Goal: Register for event/course

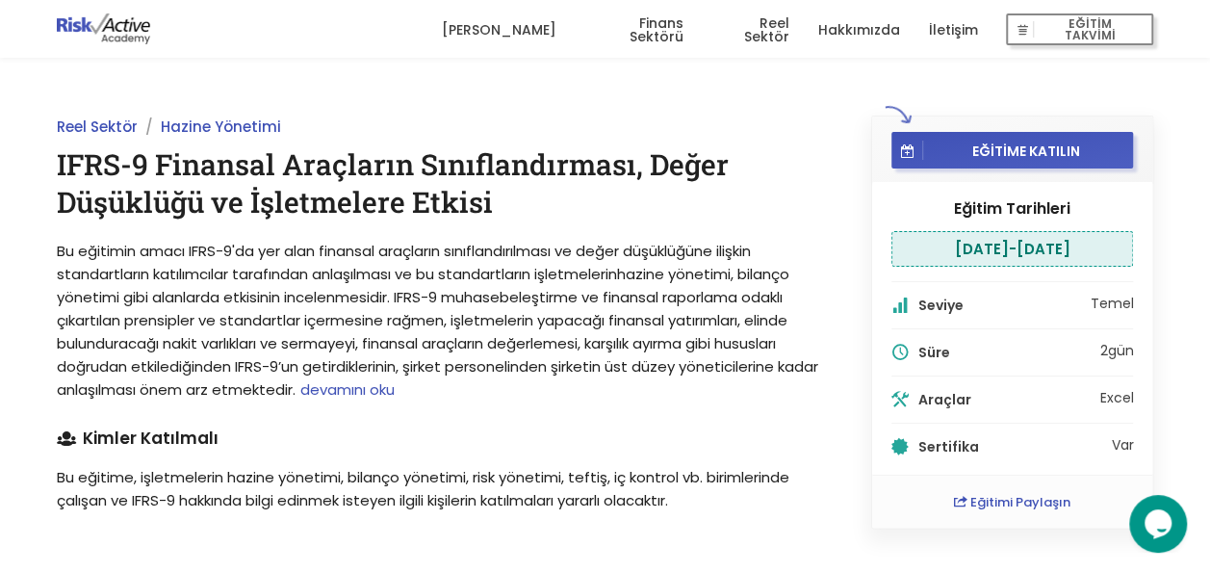
scroll to position [24, 0]
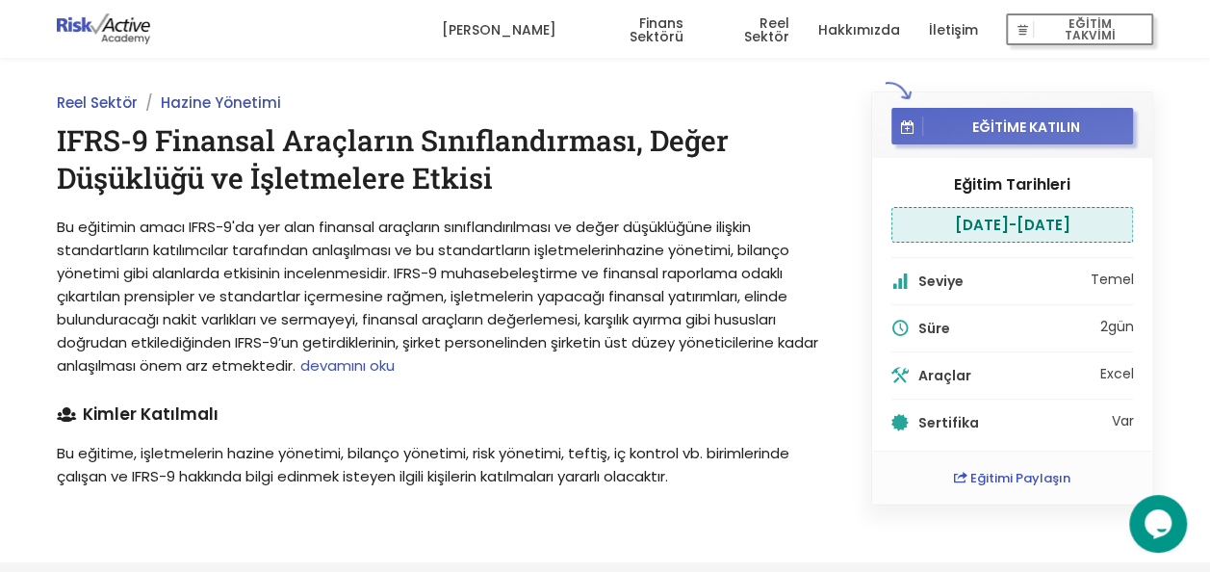
click at [957, 135] on button "EĞİTİME KATILIN" at bounding box center [1012, 126] width 243 height 37
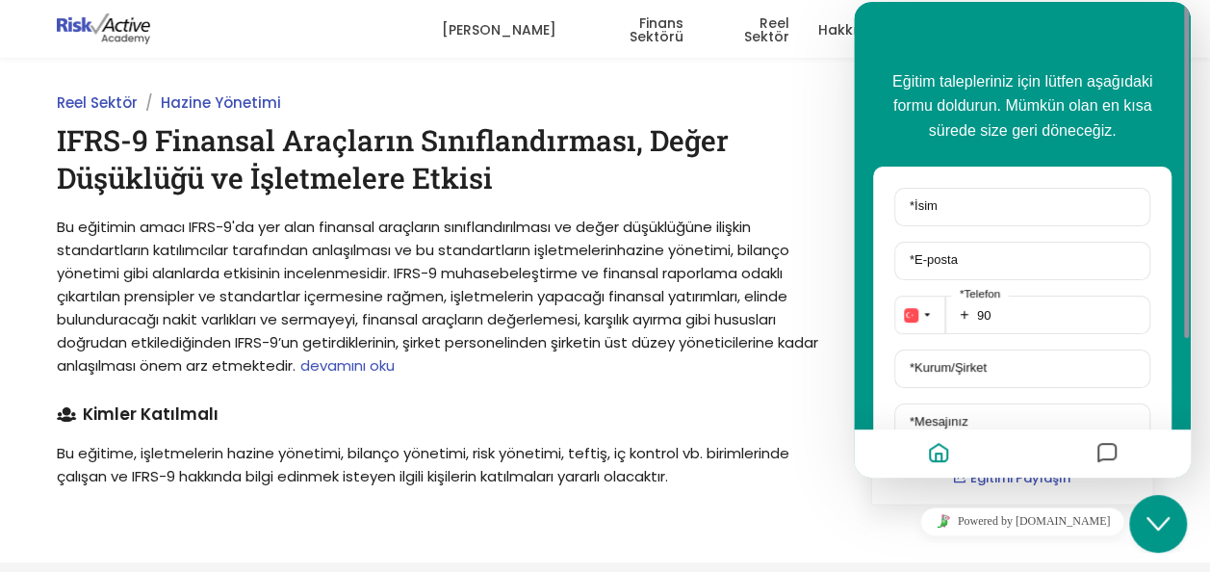
scroll to position [0, 0]
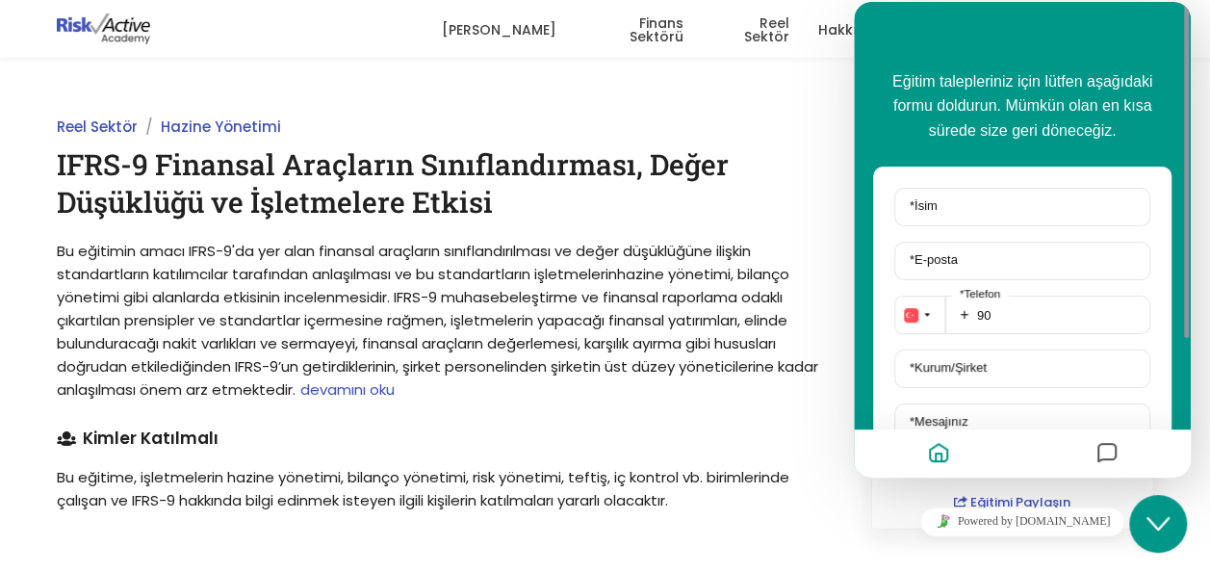
click at [810, 142] on div "Reel Sektör Hazine Yönetimi IFRS-9 Finansal Araçların Sınıflandırması, Değer Dü…" at bounding box center [442, 322] width 814 height 413
click at [797, 225] on div "Reel Sektör Hazine Yönetimi IFRS-9 Finansal Araçların Sınıflandırması, Değer Dü…" at bounding box center [442, 322] width 814 height 413
click at [980, 56] on div "Eğitim talepleriniz için lütfen aşağıdaki formu doldurun. Mümkün olan en kısa s…" at bounding box center [1022, 239] width 337 height 475
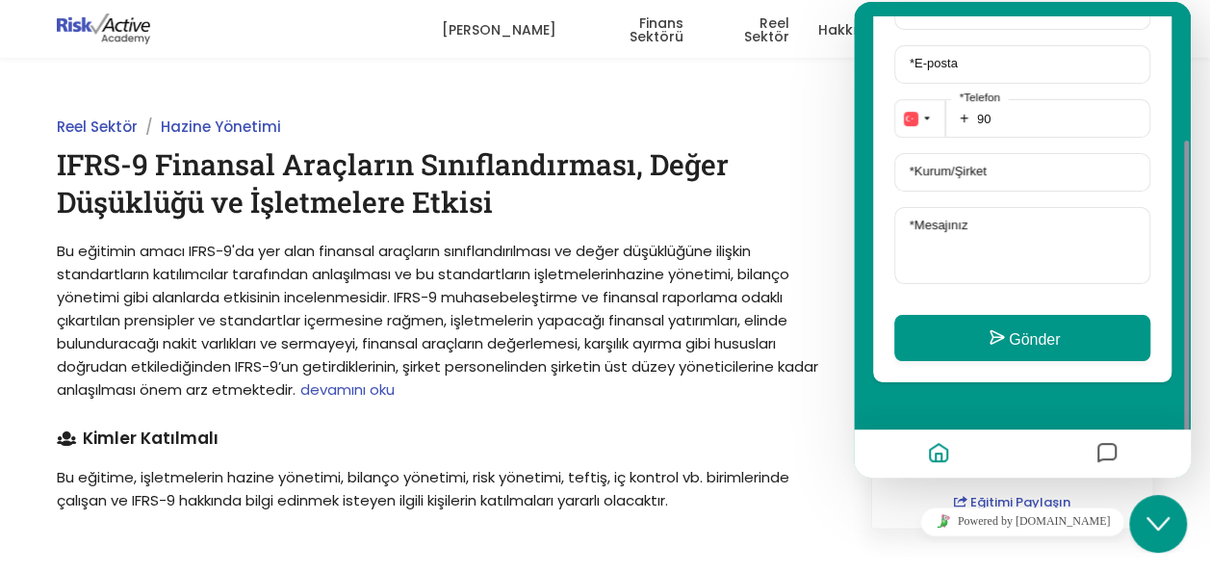
click at [1117, 463] on icon "Messages" at bounding box center [1106, 454] width 23 height 38
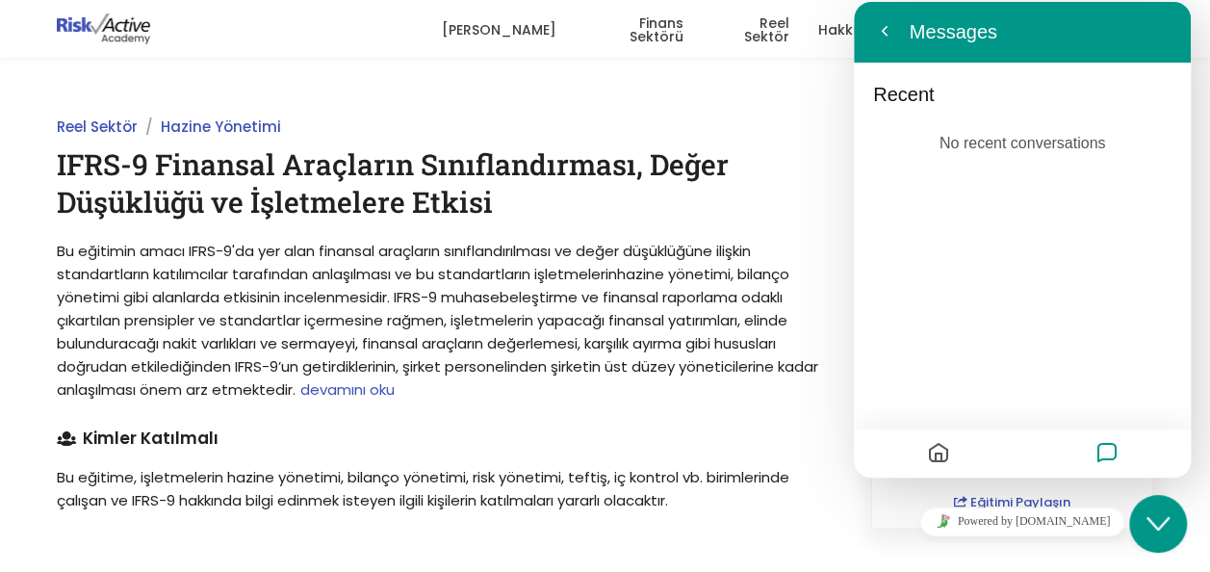
click at [1175, 535] on button "Close Chat This icon closes the chat window." at bounding box center [1158, 524] width 58 height 58
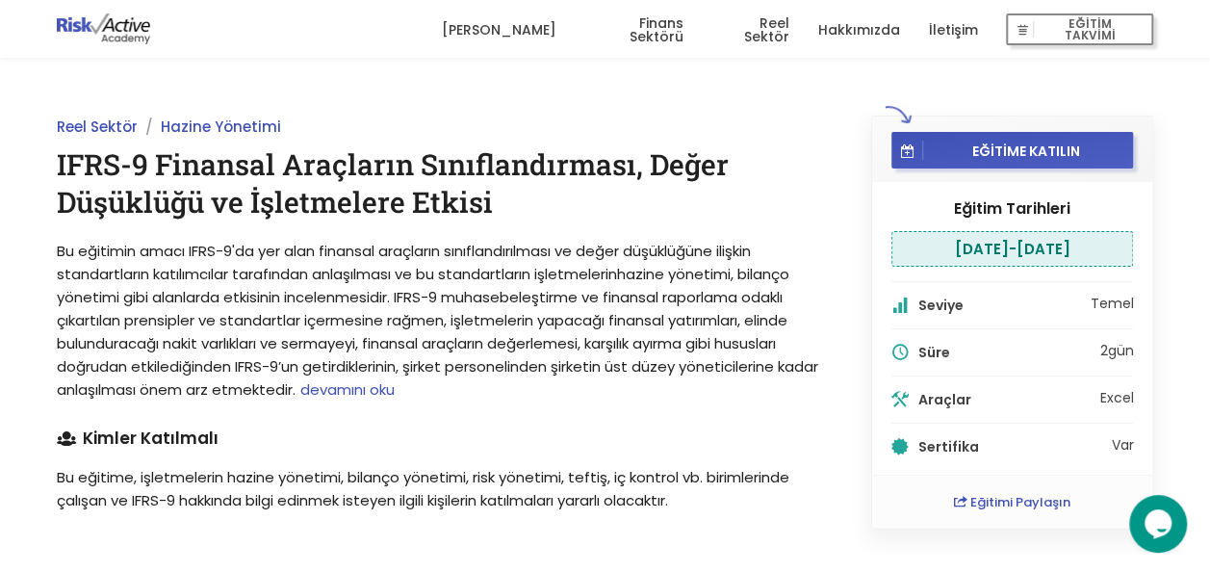
click at [98, 27] on img at bounding box center [104, 28] width 94 height 31
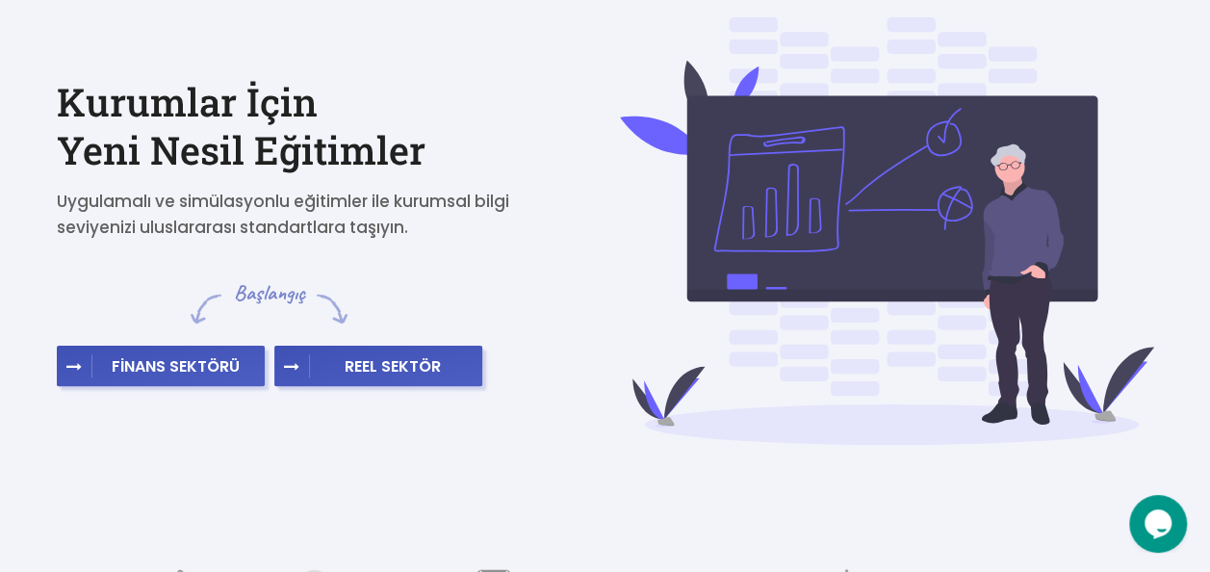
scroll to position [106, 0]
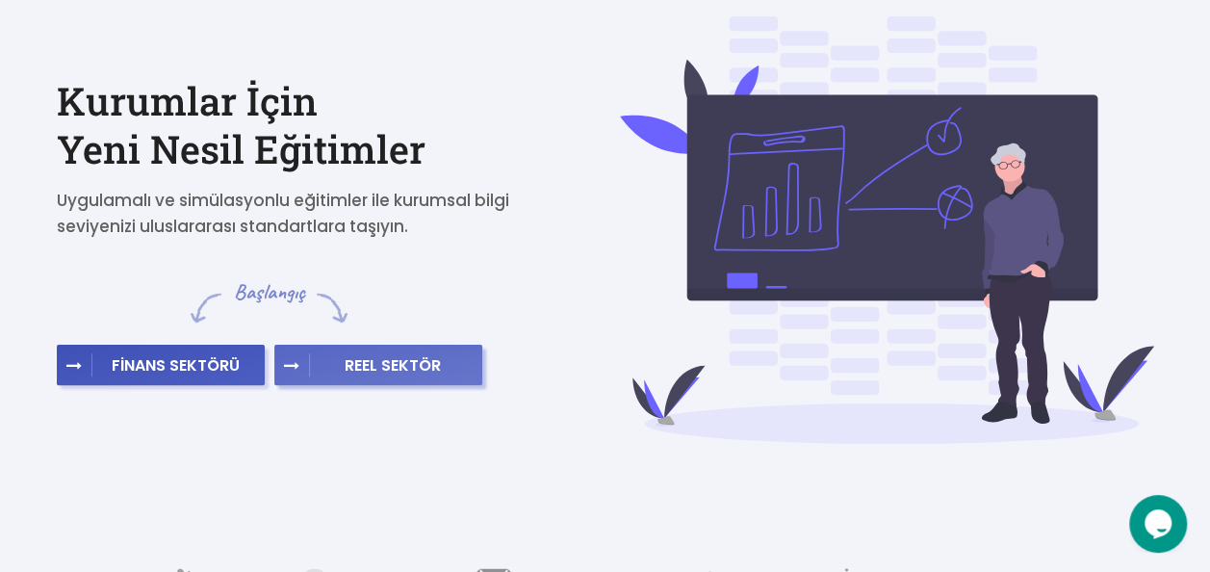
click at [375, 366] on span "REEL SEKTÖR" at bounding box center [393, 364] width 167 height 19
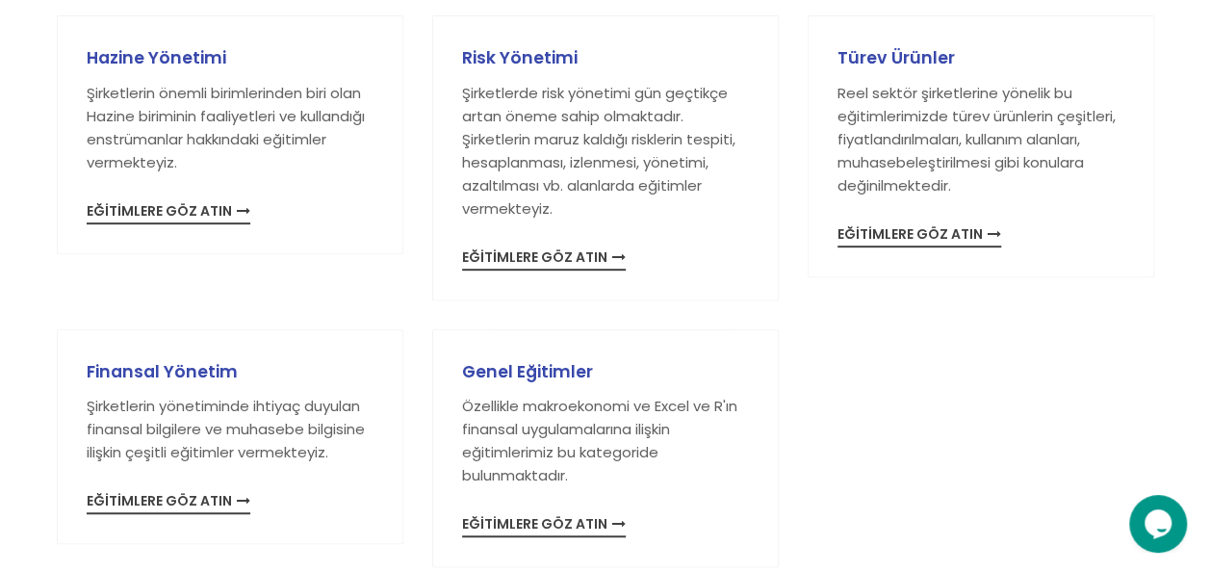
scroll to position [351, 0]
click at [522, 477] on p "Özellikle makroekonomi ve Excel ve R'ın finansal uygulamalarına ilişkin eğitiml…" at bounding box center [605, 440] width 287 height 92
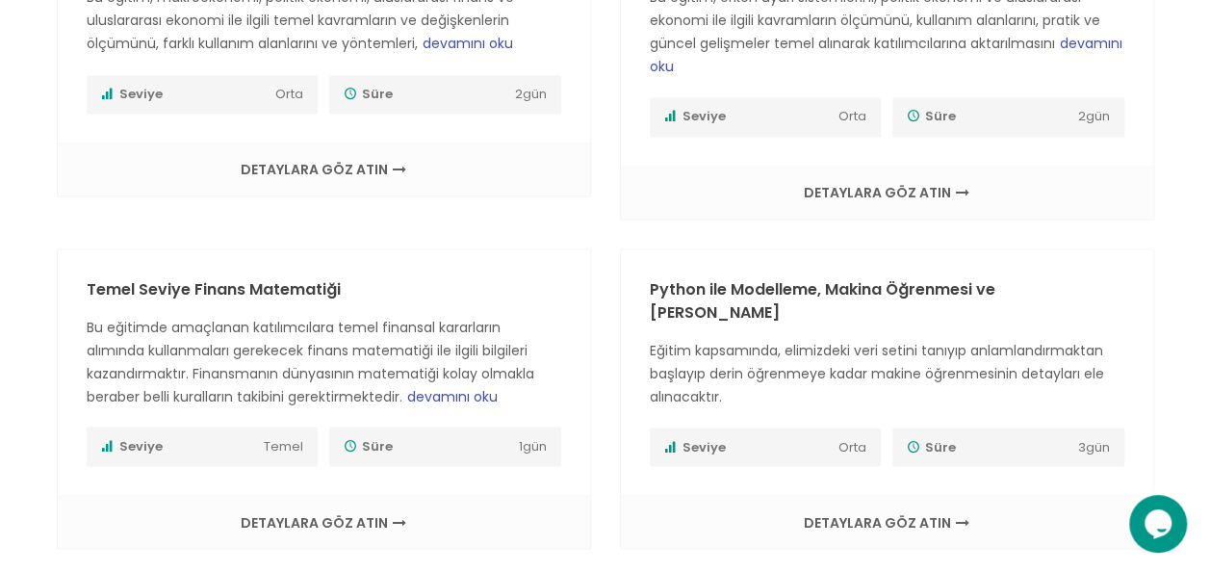
scroll to position [1494, 0]
click at [468, 384] on span "devamını oku" at bounding box center [452, 393] width 90 height 19
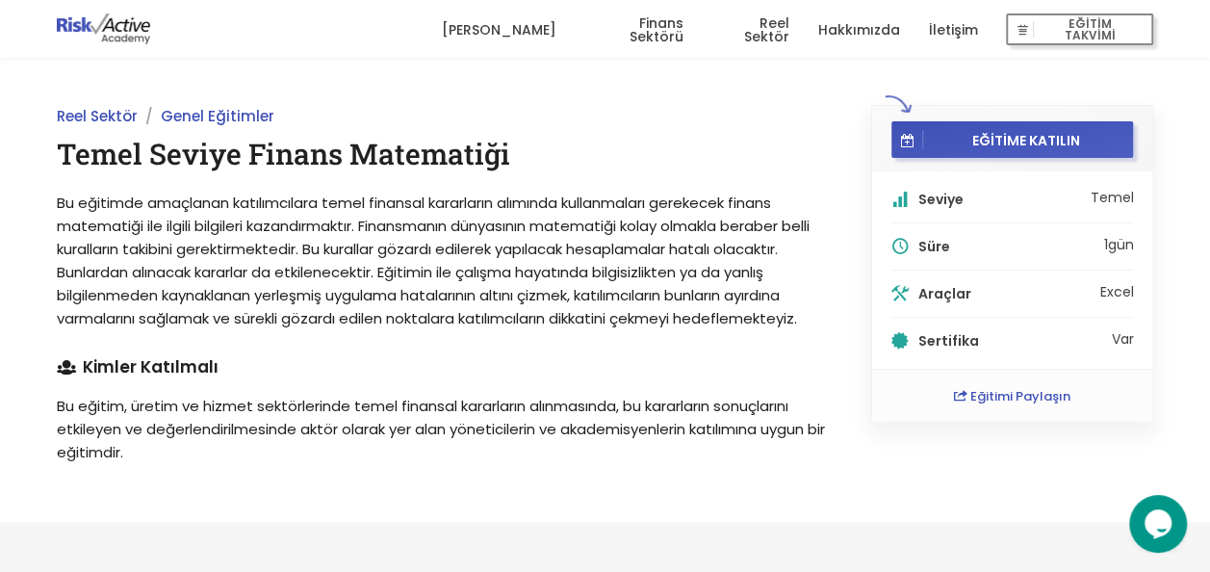
scroll to position [1, 0]
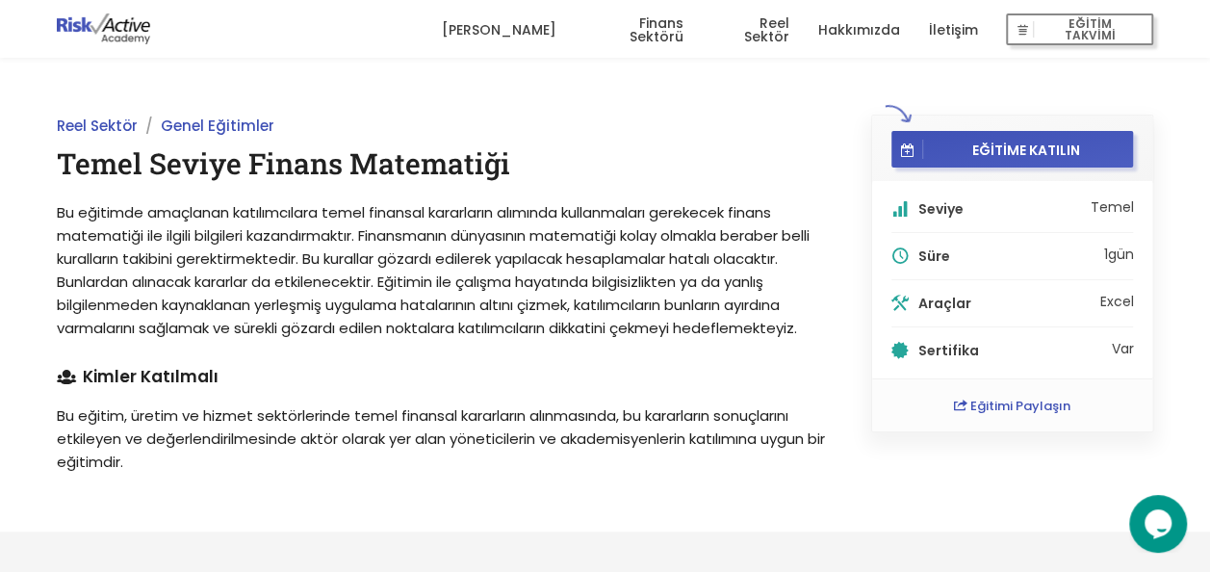
click at [941, 120] on div "EĞİTİME KATILIN" at bounding box center [1012, 148] width 281 height 65
click at [943, 133] on button "EĞİTİME KATILIN" at bounding box center [1012, 149] width 243 height 37
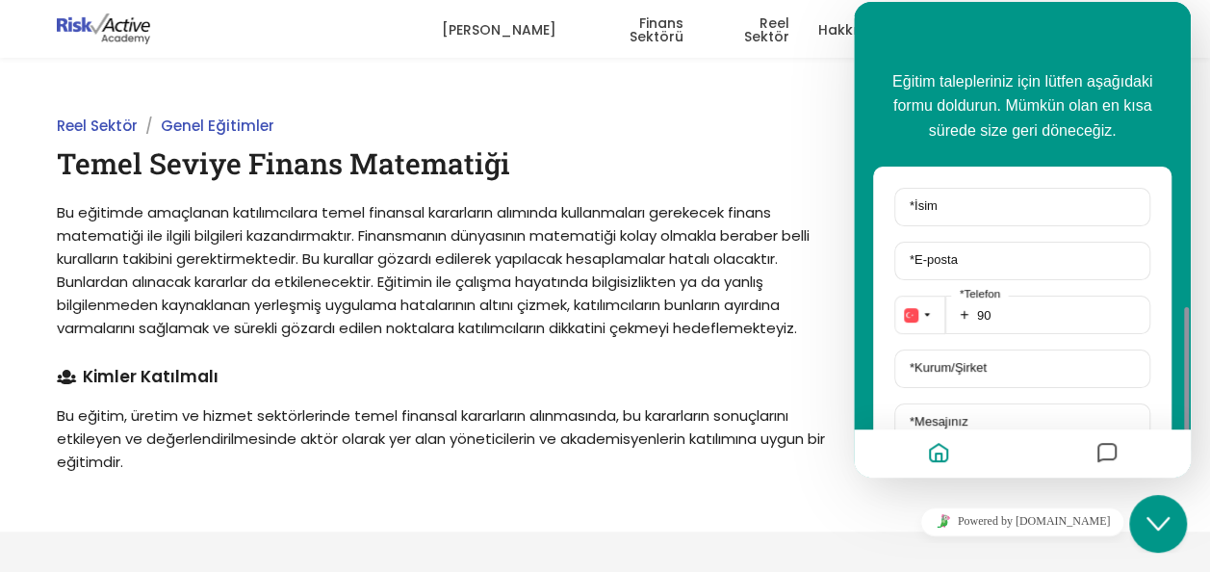
scroll to position [196, 0]
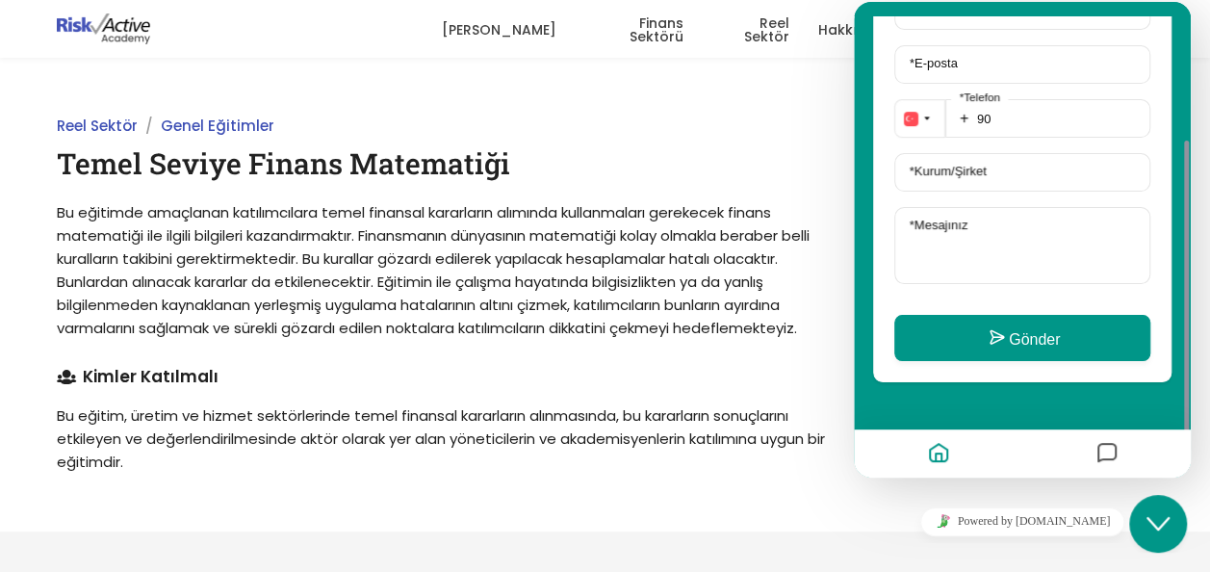
click at [1176, 524] on div "Close Chat This icon closes the chat window." at bounding box center [1158, 523] width 58 height 23
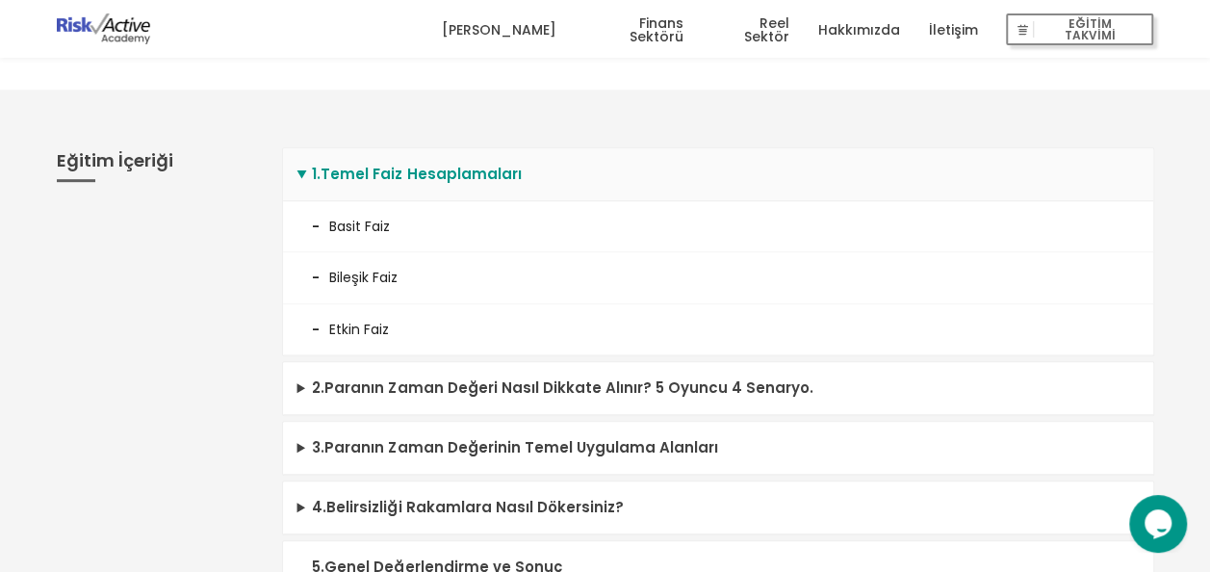
scroll to position [444, 0]
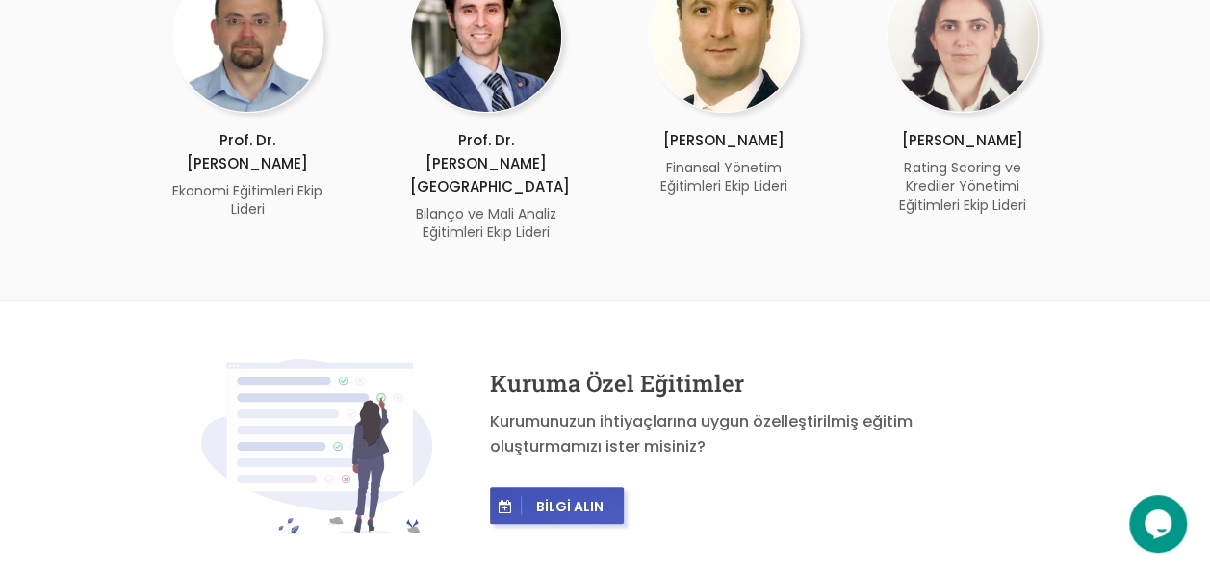
scroll to position [3679, 0]
